Goal: Information Seeking & Learning: Learn about a topic

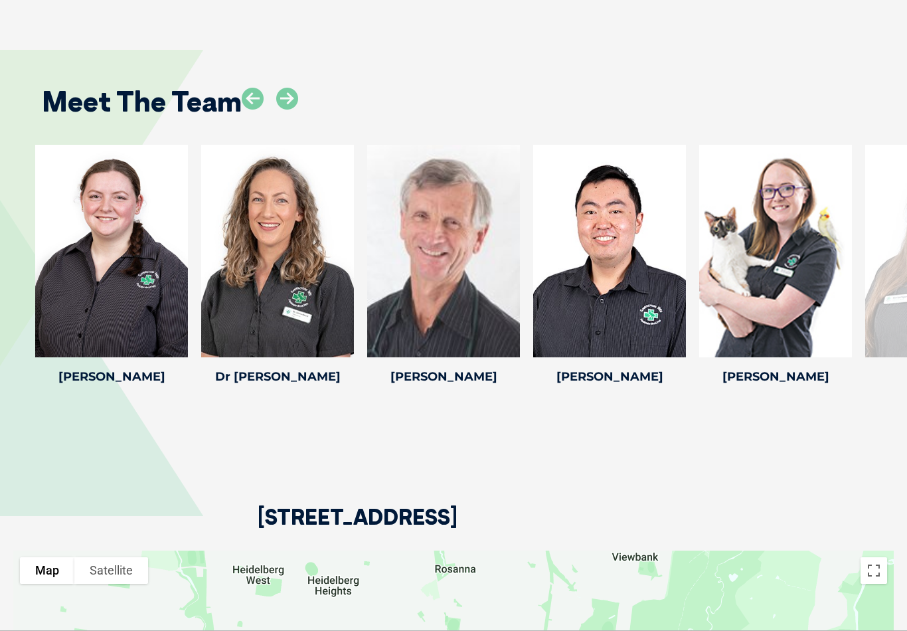
scroll to position [2119, 0]
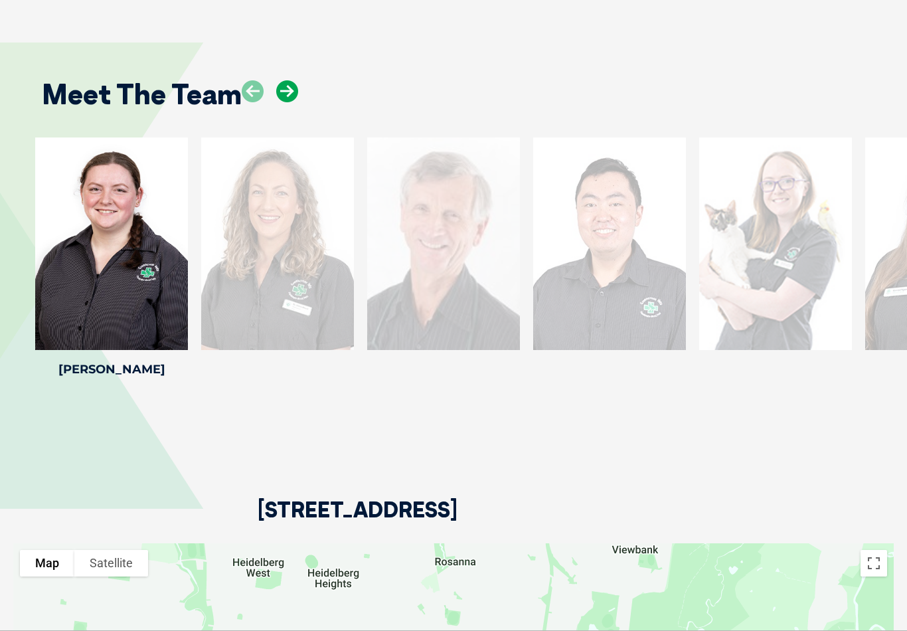
click at [298, 92] on icon at bounding box center [287, 91] width 22 height 22
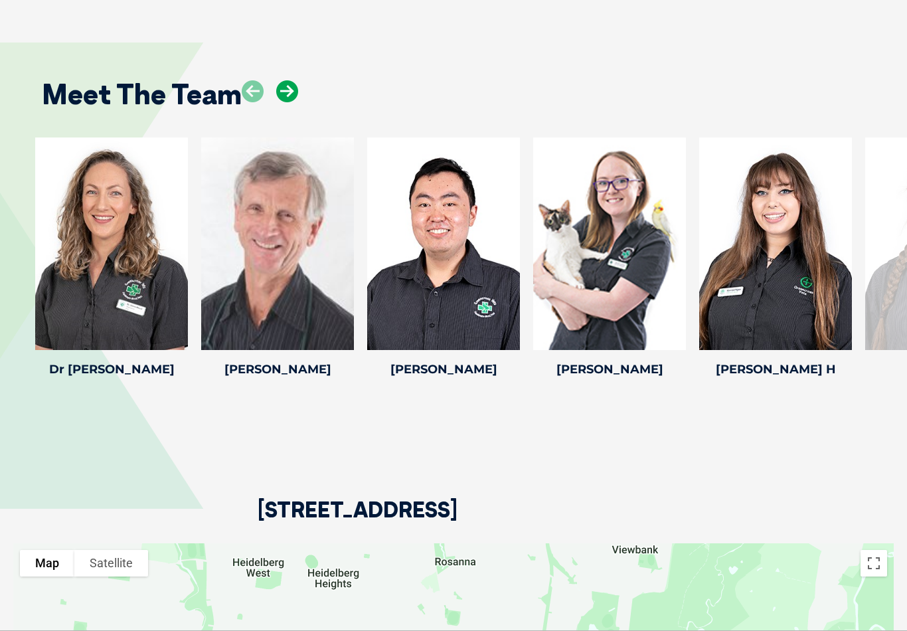
click at [295, 96] on icon at bounding box center [287, 91] width 22 height 22
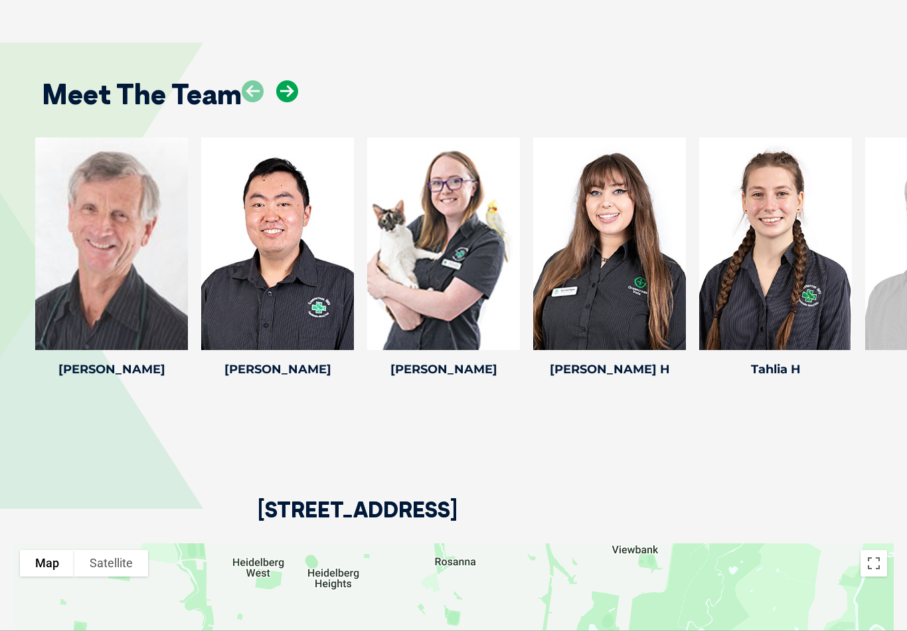
click at [284, 100] on icon at bounding box center [287, 91] width 22 height 22
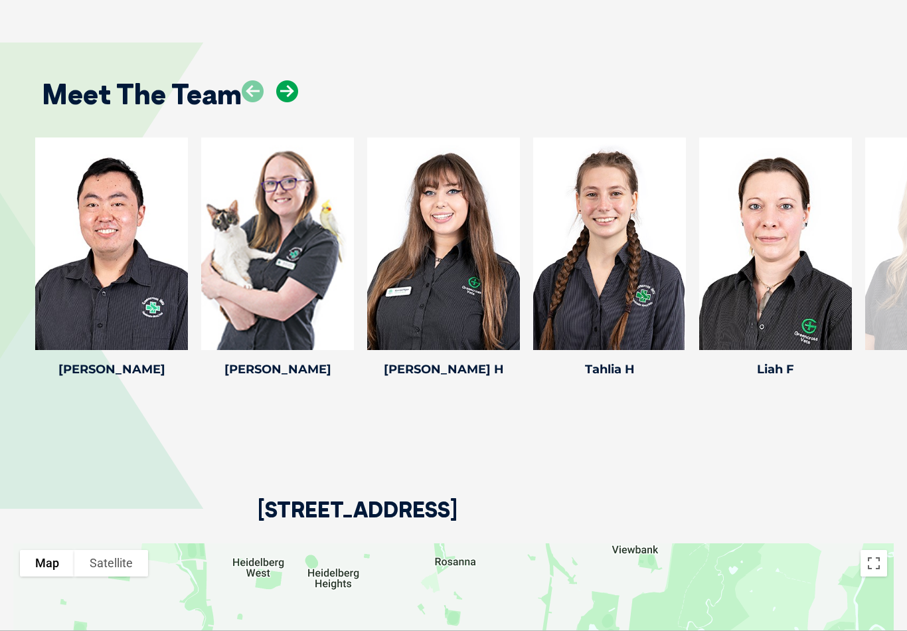
click at [288, 102] on icon at bounding box center [287, 91] width 22 height 22
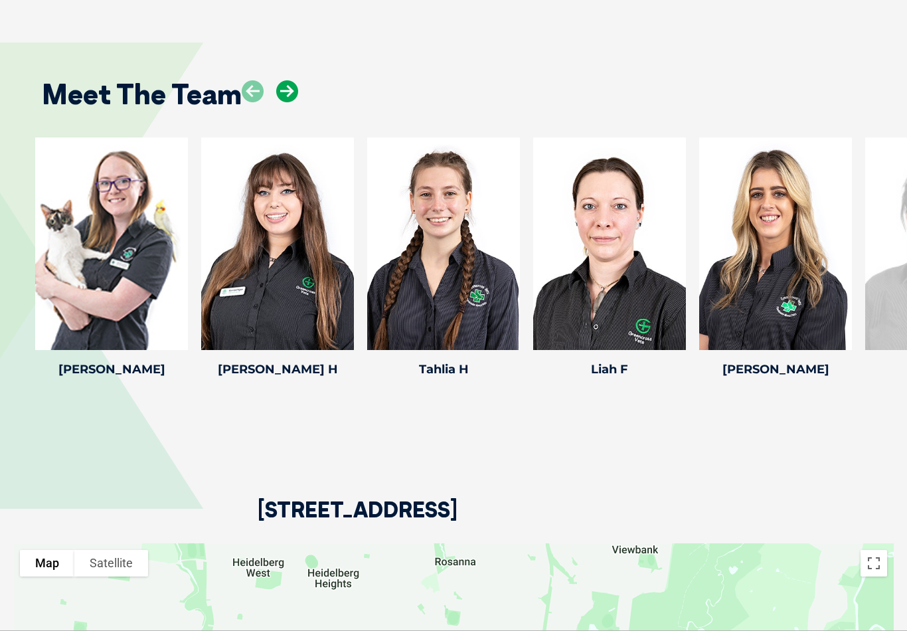
click at [285, 101] on icon at bounding box center [287, 91] width 22 height 22
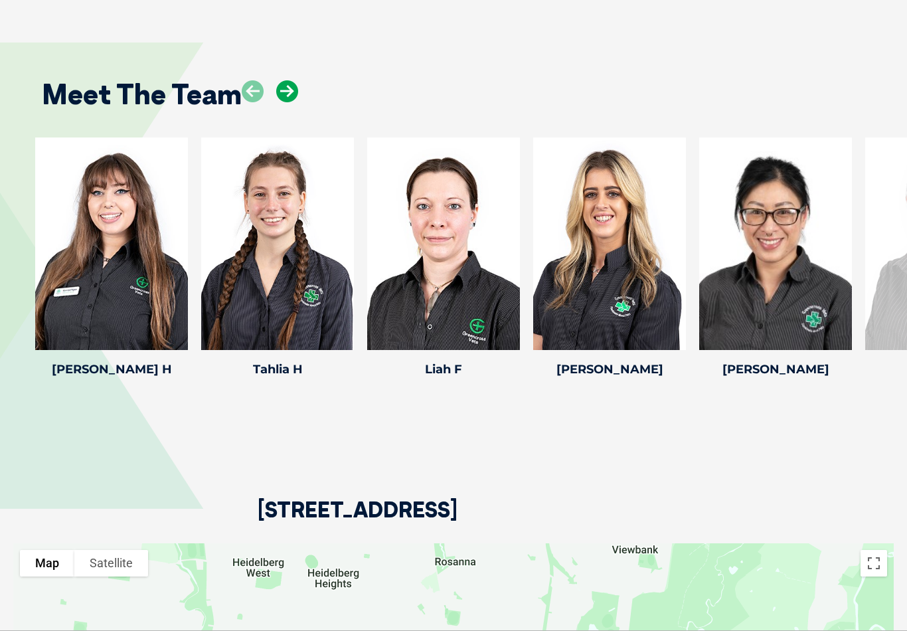
click at [289, 99] on icon at bounding box center [287, 91] width 22 height 22
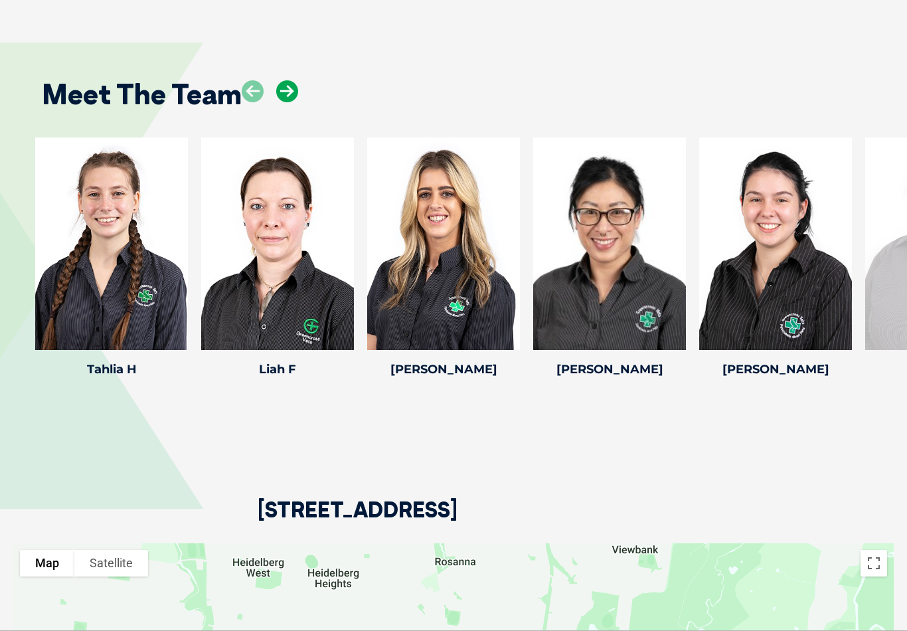
click at [287, 100] on icon at bounding box center [287, 91] width 22 height 22
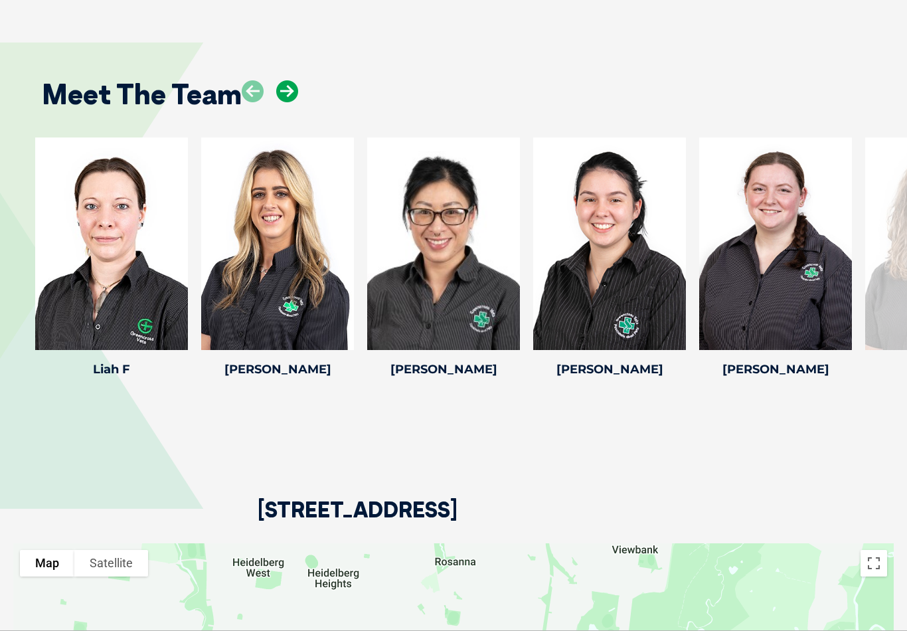
click at [282, 98] on icon at bounding box center [287, 91] width 22 height 22
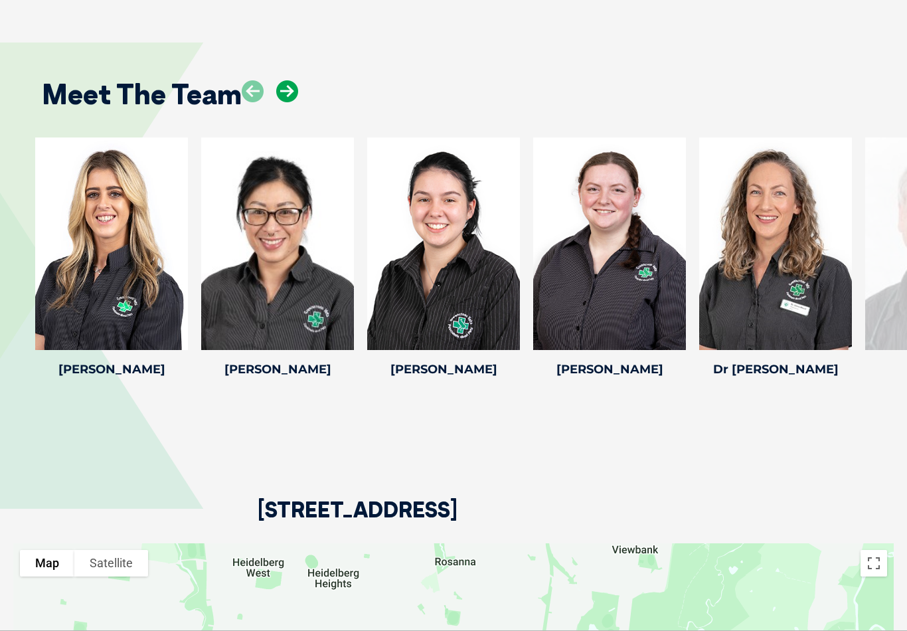
click at [298, 101] on icon at bounding box center [287, 91] width 22 height 22
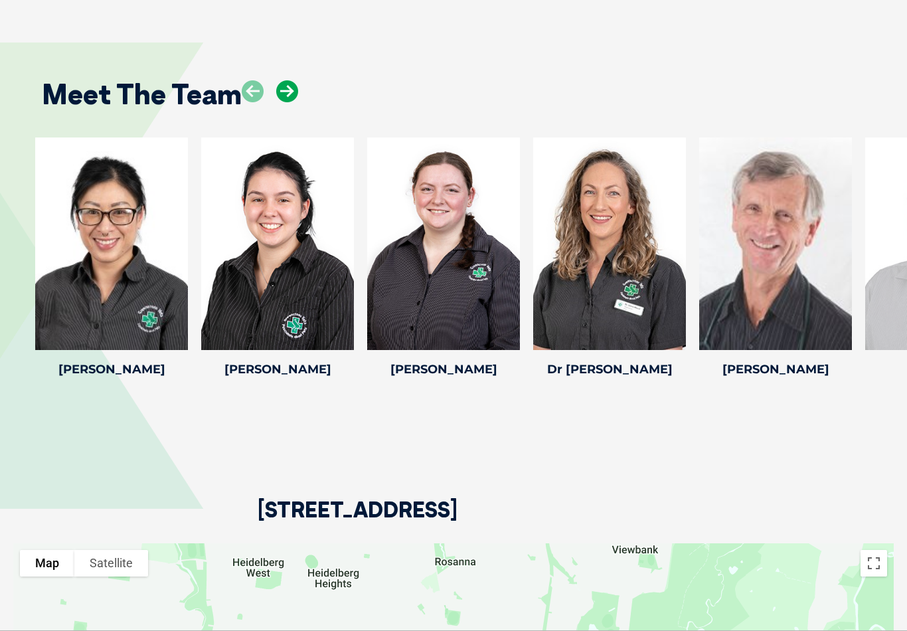
click at [284, 98] on icon at bounding box center [287, 91] width 22 height 22
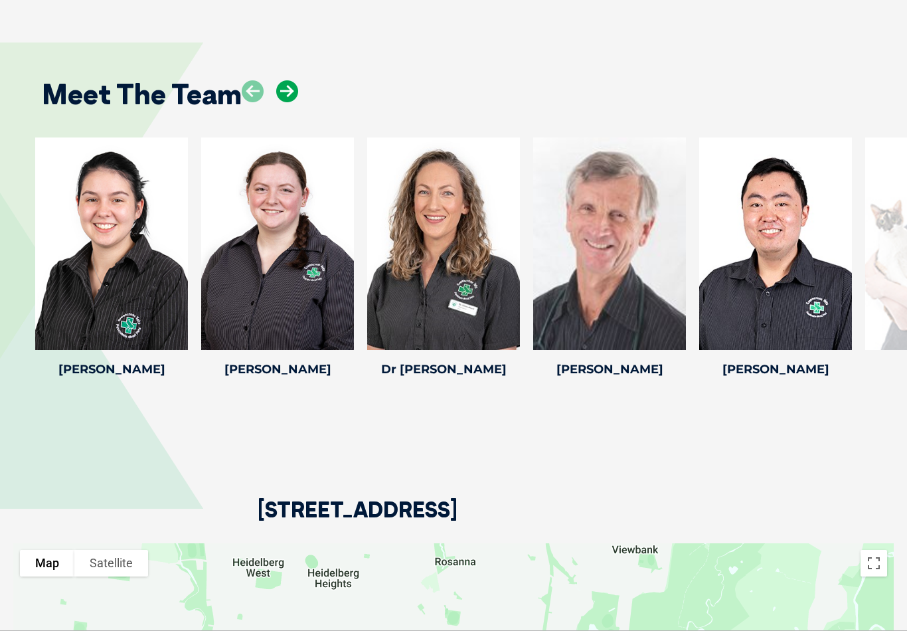
click at [291, 94] on icon at bounding box center [287, 91] width 22 height 22
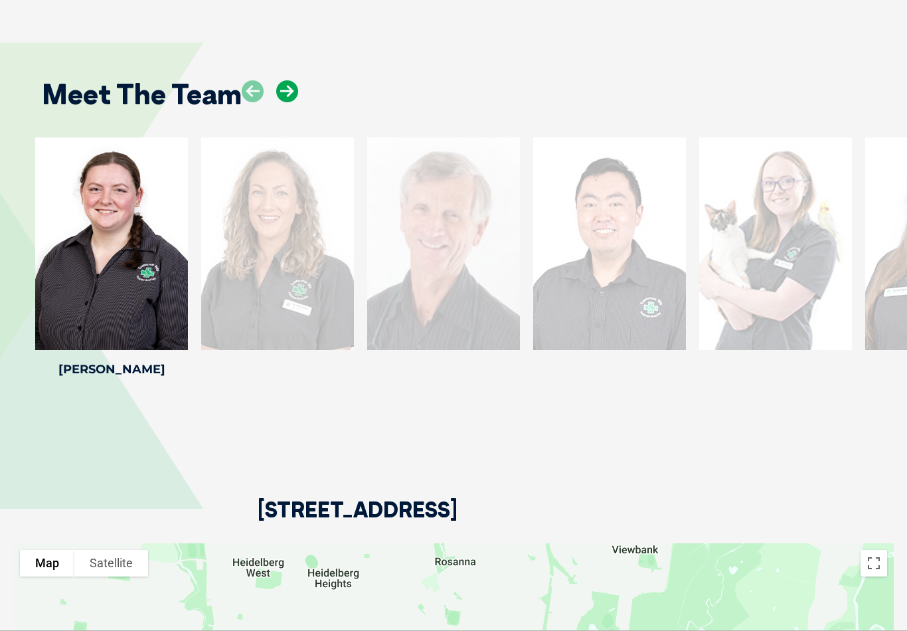
scroll to position [2140, 0]
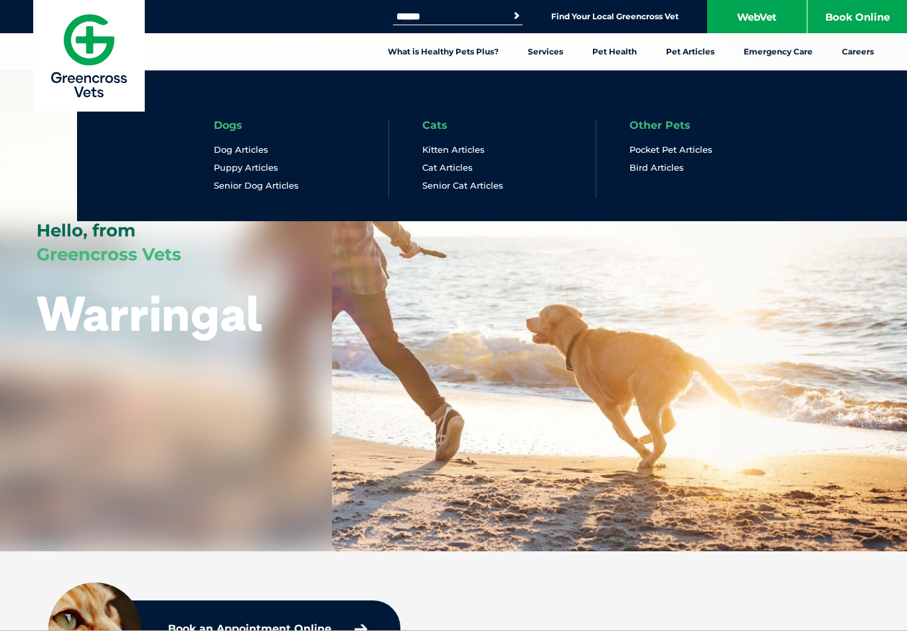
click at [489, 200] on ul "Dogs Dog Articles Puppy Articles Senior Dog Articles Cats Kitten Articles Cat A…" at bounding box center [492, 145] width 830 height 151
click at [491, 191] on link "Senior Cat Articles" at bounding box center [462, 185] width 81 height 11
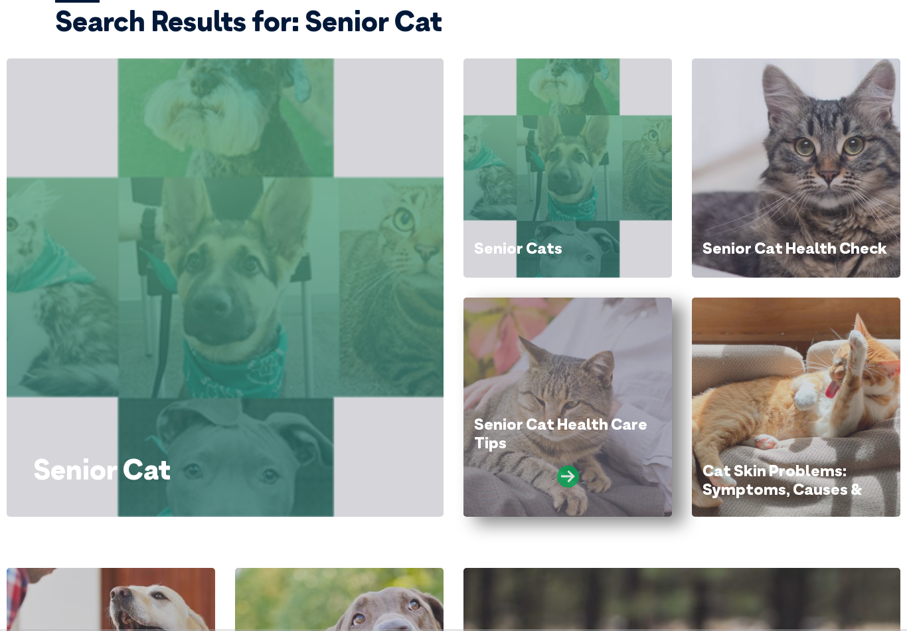
scroll to position [139, 0]
click at [566, 482] on icon at bounding box center [568, 477] width 22 height 22
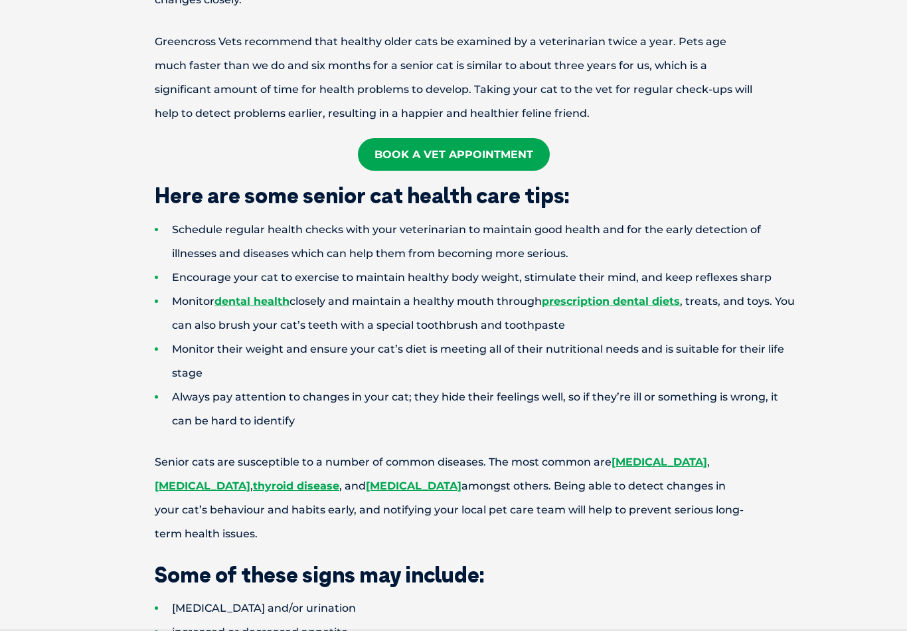
scroll to position [678, 0]
